Goal: Task Accomplishment & Management: Manage account settings

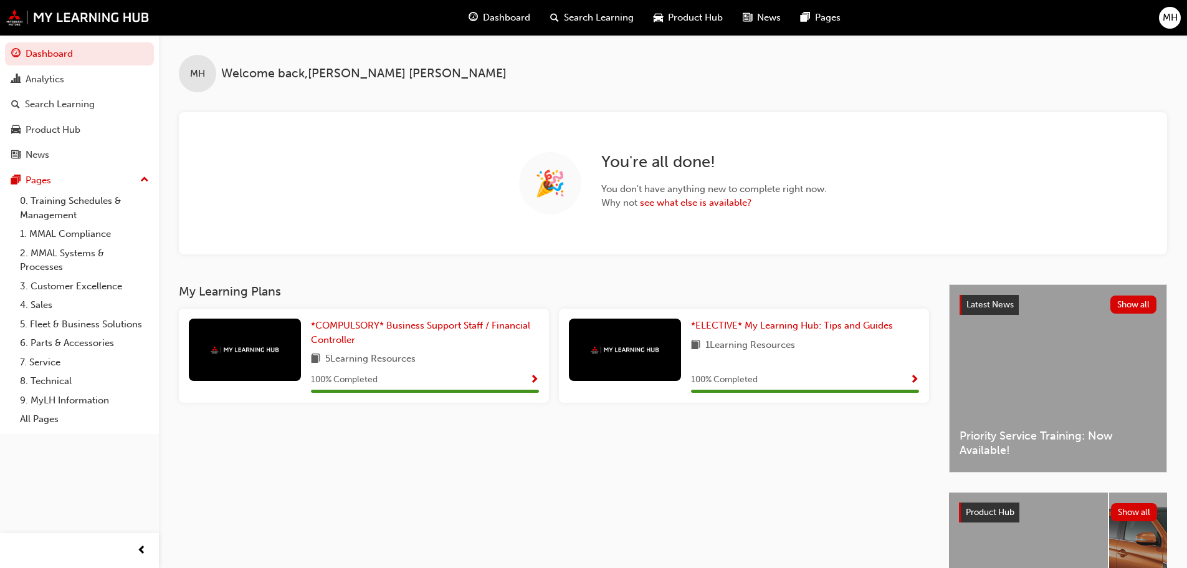
click at [1168, 22] on span "MH" at bounding box center [1170, 18] width 15 height 14
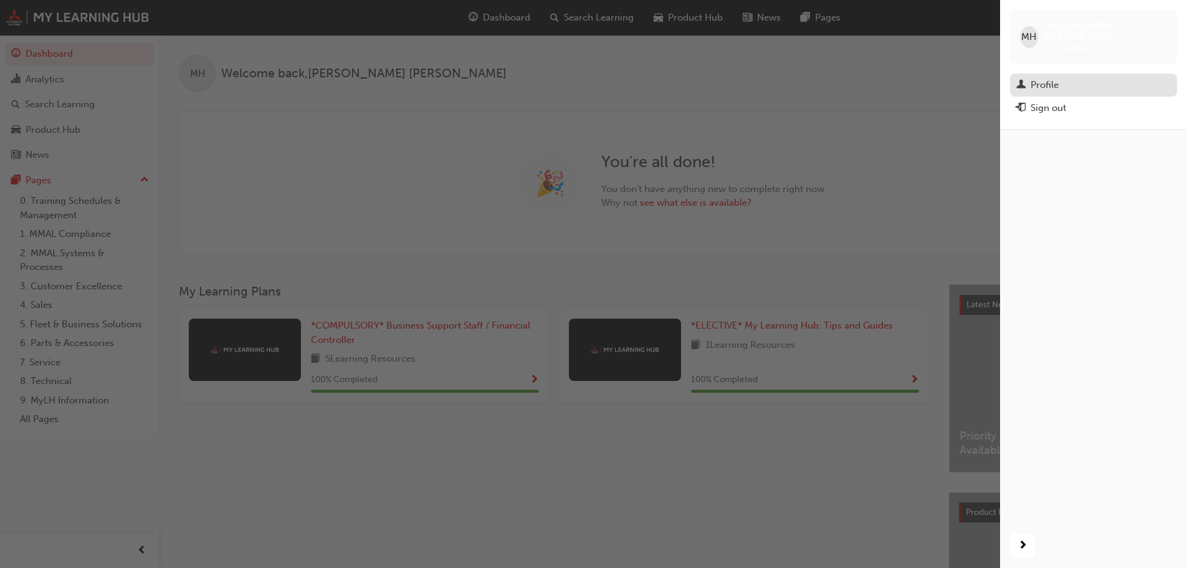
click at [1036, 78] on div "Profile" at bounding box center [1045, 85] width 28 height 14
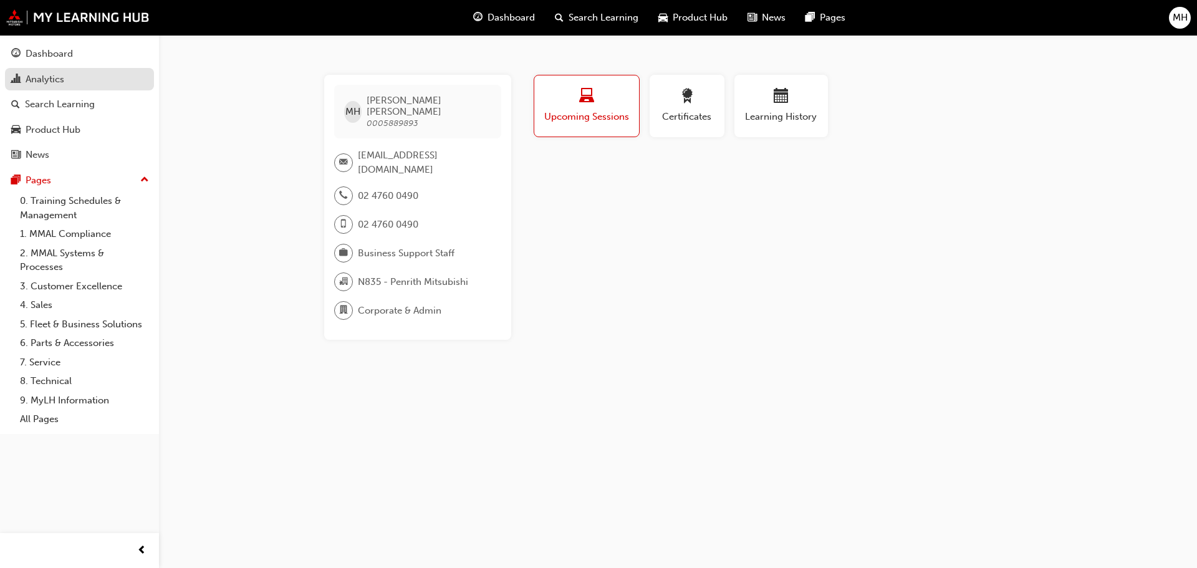
drag, startPoint x: 88, startPoint y: 59, endPoint x: 127, endPoint y: 72, distance: 40.0
click at [88, 59] on div "Dashboard" at bounding box center [79, 54] width 136 height 16
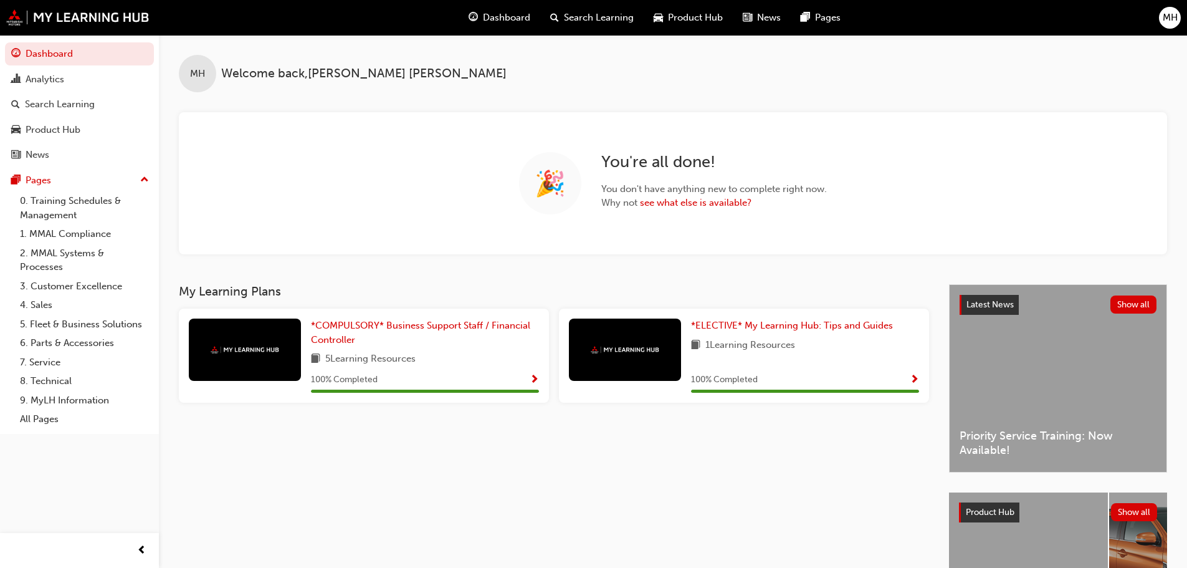
click at [1165, 21] on span "MH" at bounding box center [1170, 18] width 15 height 14
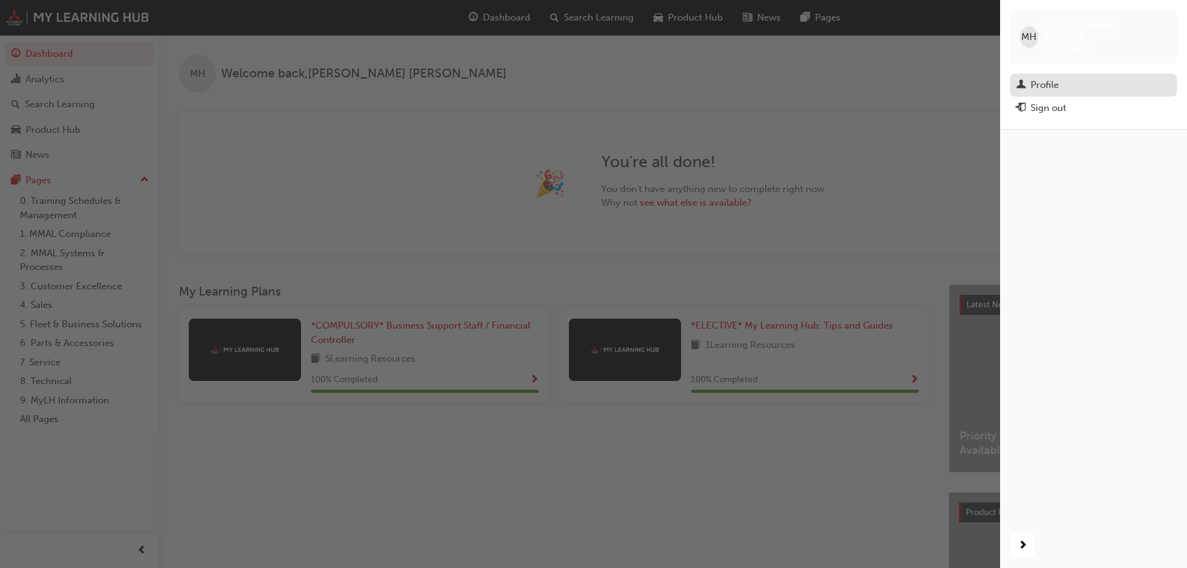
click at [1033, 79] on div "Profile" at bounding box center [1045, 85] width 28 height 14
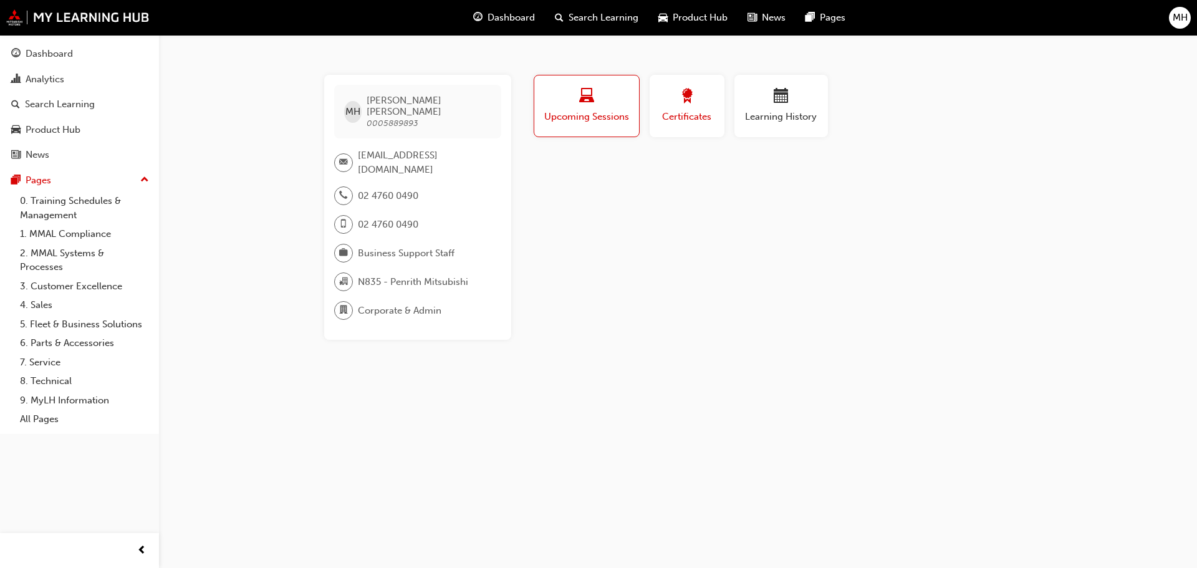
click at [697, 95] on div "button" at bounding box center [687, 97] width 56 height 19
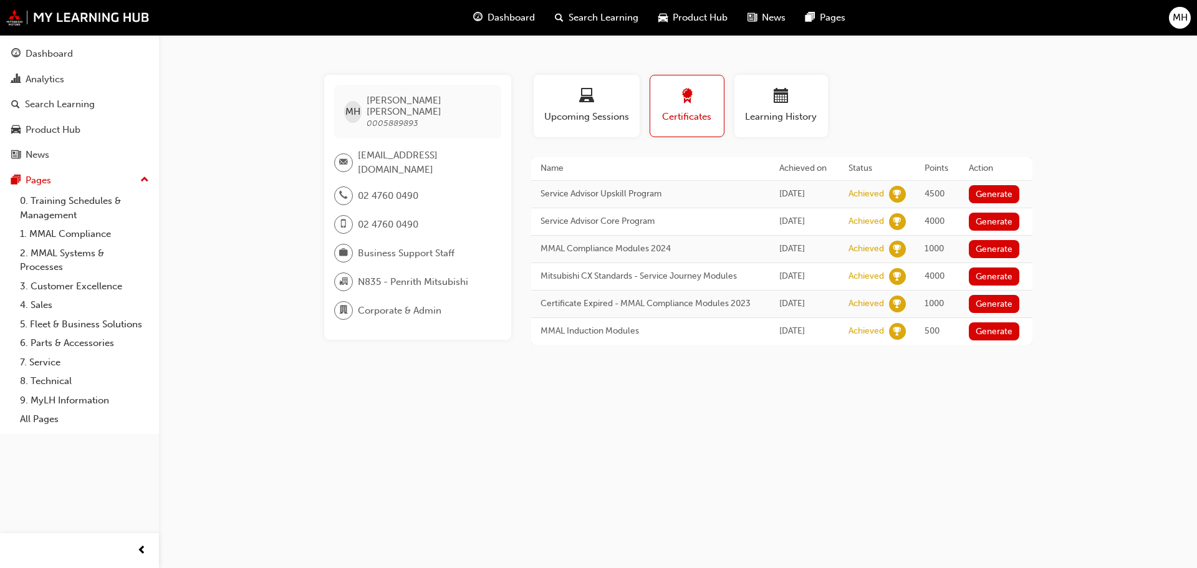
click at [341, 155] on span "email-icon" at bounding box center [343, 163] width 9 height 16
click at [340, 156] on span "email-icon" at bounding box center [343, 163] width 9 height 16
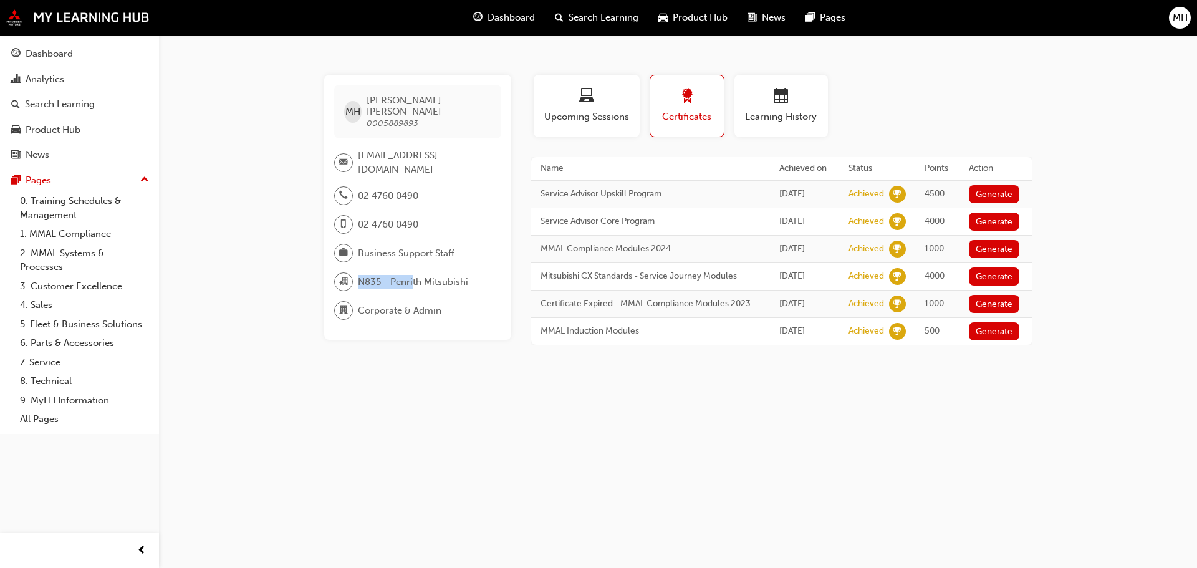
drag, startPoint x: 413, startPoint y: 271, endPoint x: 347, endPoint y: 277, distance: 65.7
click at [350, 272] on div "N835 - Penrith Mitsubishi" at bounding box center [412, 281] width 157 height 19
click at [347, 426] on div "[PERSON_NAME] 0005889893 [EMAIL_ADDRESS][DOMAIN_NAME] 02 4760 0490 02 4760 0490…" at bounding box center [598, 284] width 1197 height 568
